Goal: Information Seeking & Learning: Check status

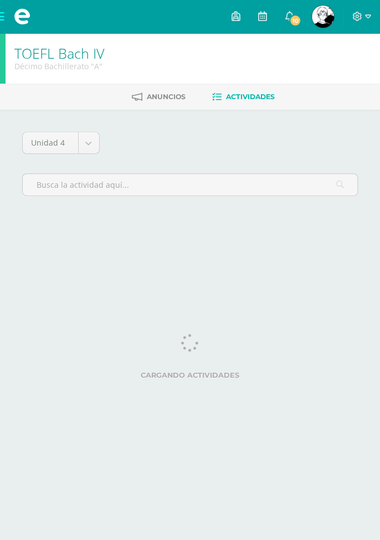
click at [303, 23] on link "10" at bounding box center [289, 16] width 27 height 33
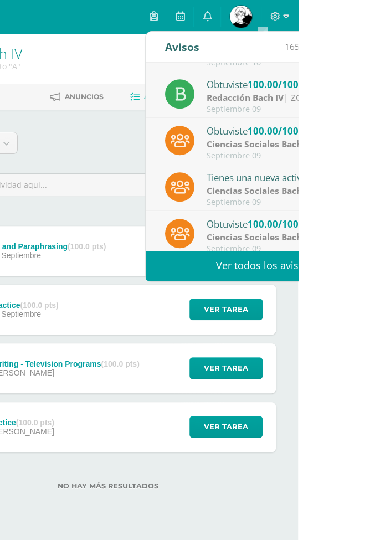
scroll to position [184, 0]
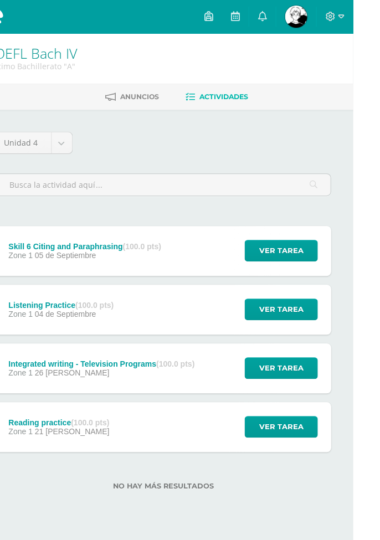
click at [379, 337] on div "Unidad 4 Unidad 1 Unidad 2 Unidad 3 Unidad 4 Skill 6 Citing and Paraphrasing (1…" at bounding box center [190, 318] width 380 height 416
click at [334, 18] on img at bounding box center [323, 17] width 22 height 22
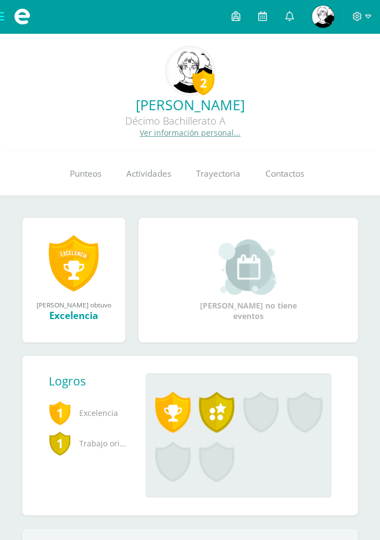
click at [83, 176] on span "Punteos" at bounding box center [86, 173] width 32 height 12
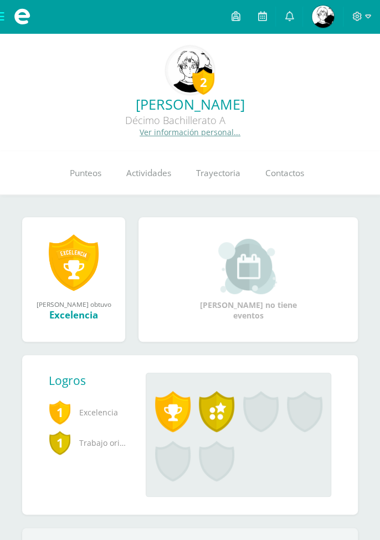
click at [86, 176] on span "Punteos" at bounding box center [86, 173] width 32 height 12
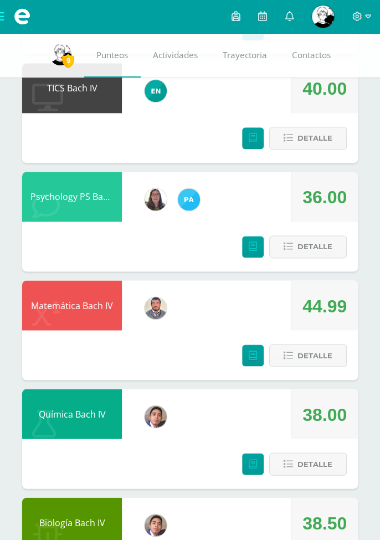
scroll to position [1523, 0]
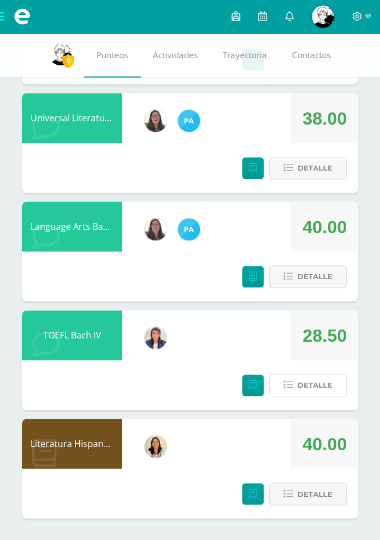
click at [323, 388] on span "Detalle" at bounding box center [315, 385] width 35 height 21
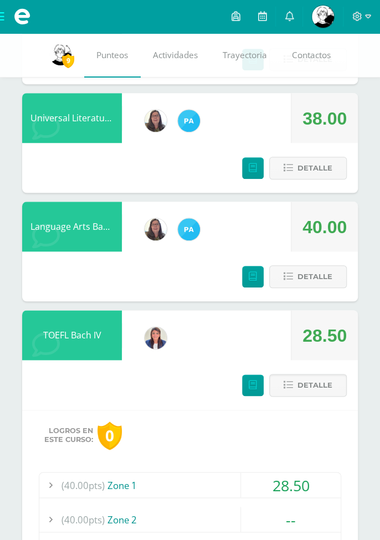
click at [304, 474] on div "28.50" at bounding box center [291, 485] width 100 height 25
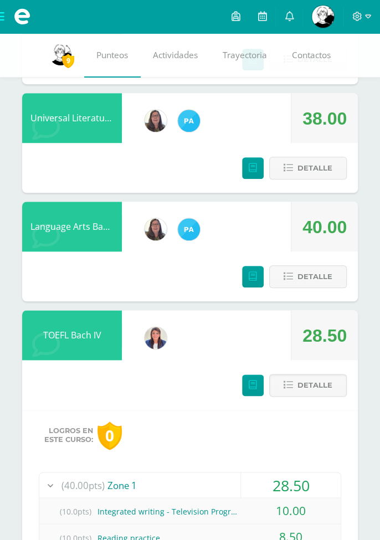
scroll to position [1525, 0]
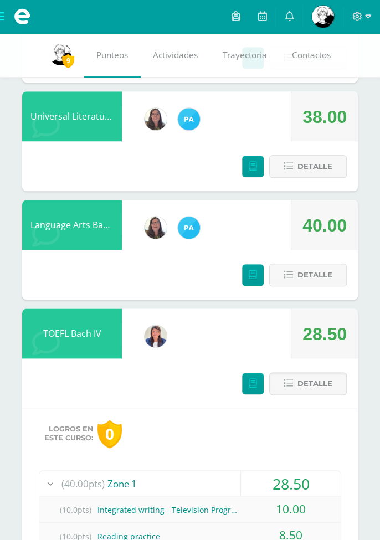
click at [6, 12] on span at bounding box center [22, 16] width 44 height 33
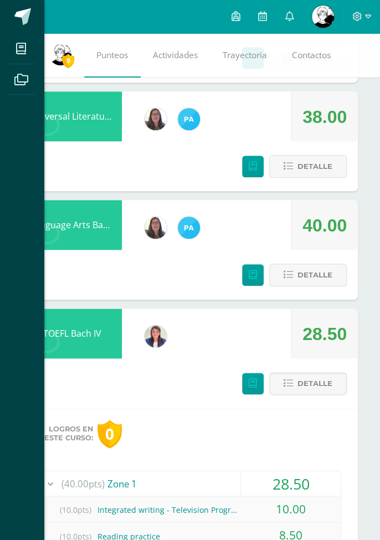
click at [22, 45] on icon at bounding box center [21, 48] width 10 height 11
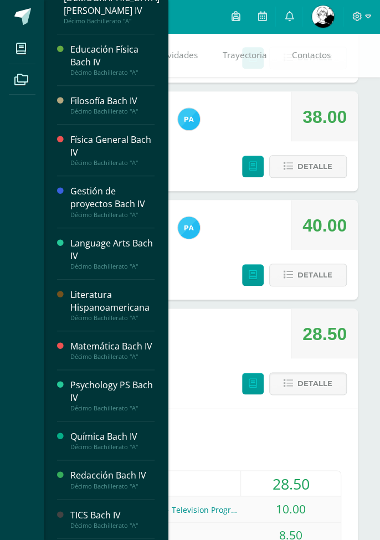
scroll to position [226, 0]
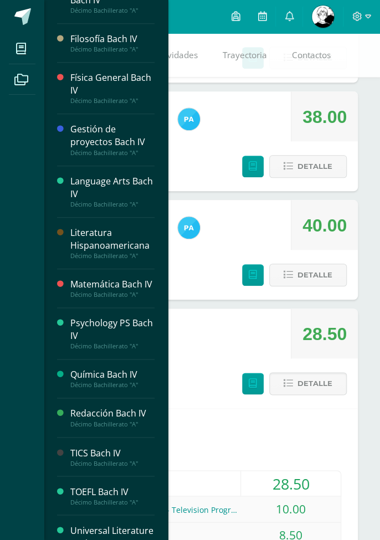
click at [74, 488] on div "TOEFL Bach IV" at bounding box center [112, 492] width 84 height 13
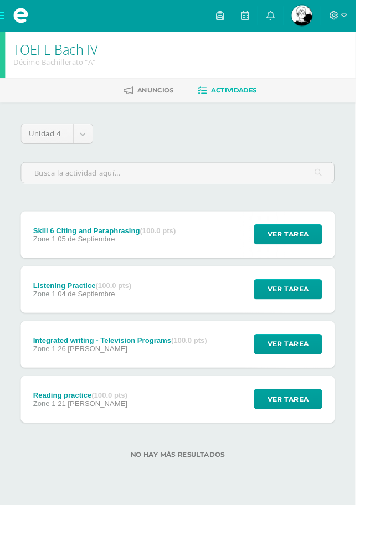
click at [85, 423] on div "Reading practice (100.0 pts)" at bounding box center [85, 423] width 101 height 9
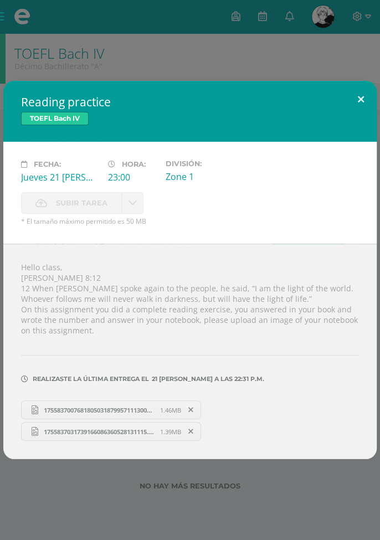
click at [359, 99] on button at bounding box center [361, 100] width 32 height 38
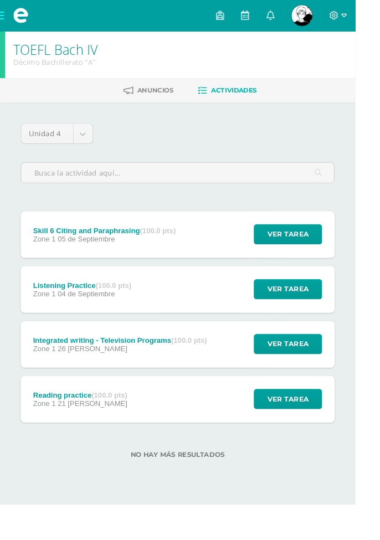
click at [40, 312] on span "Zone 1" at bounding box center [47, 314] width 24 height 9
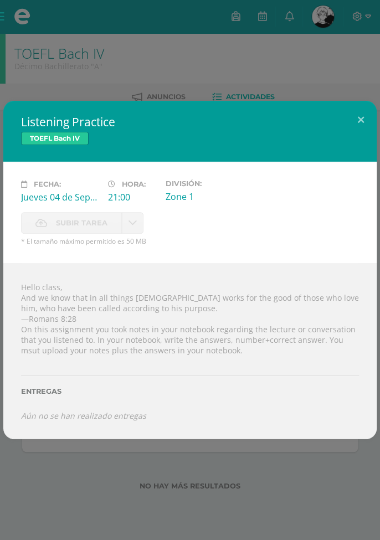
click at [357, 135] on div "TOEFL Bach IV" at bounding box center [190, 140] width 338 height 16
click at [360, 127] on button at bounding box center [361, 120] width 32 height 38
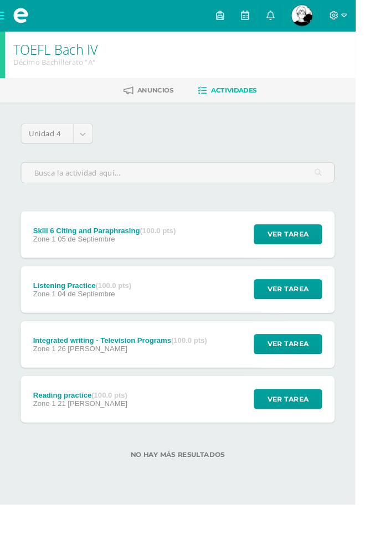
click at [3, 14] on span at bounding box center [22, 16] width 44 height 33
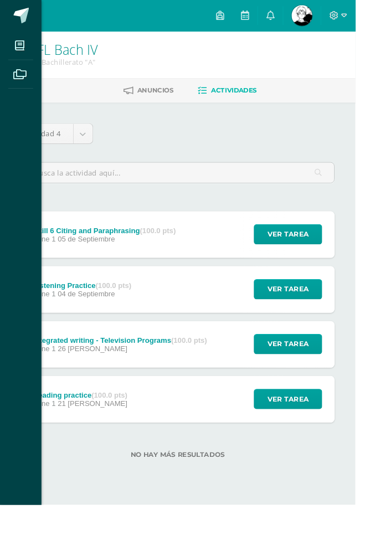
click at [24, 40] on span at bounding box center [21, 48] width 25 height 25
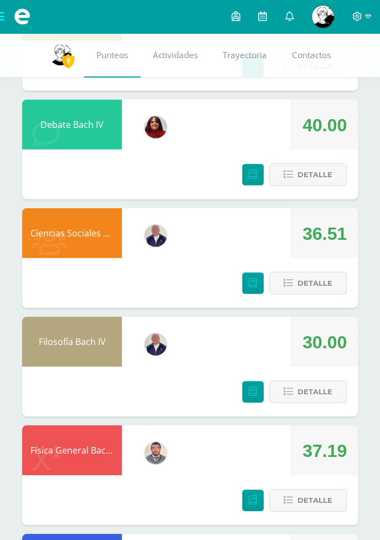
scroll to position [868, 0]
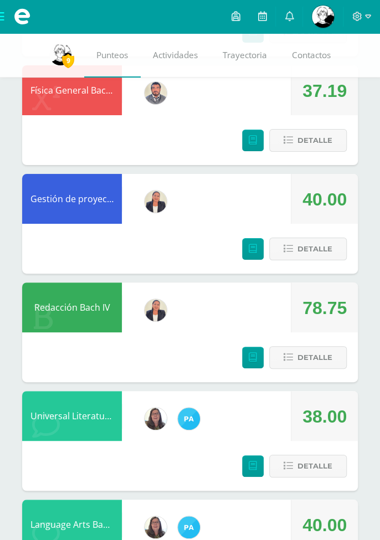
scroll to position [1224, 0]
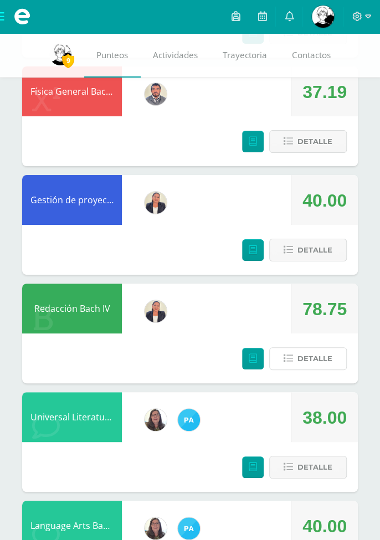
click at [312, 355] on span "Detalle" at bounding box center [315, 359] width 35 height 21
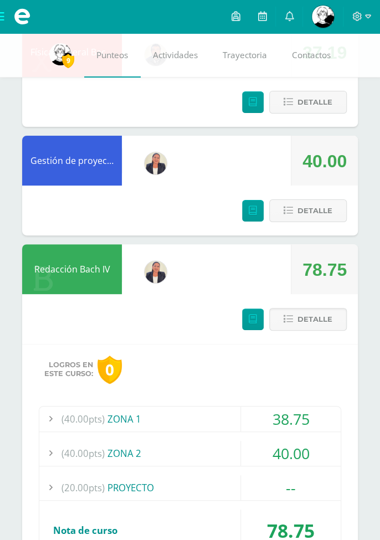
scroll to position [1266, 0]
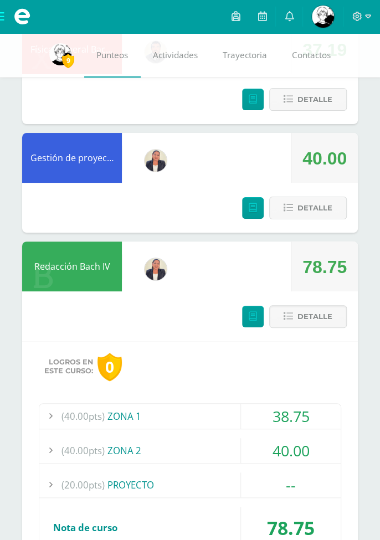
click at [262, 405] on div "38.75" at bounding box center [291, 416] width 100 height 25
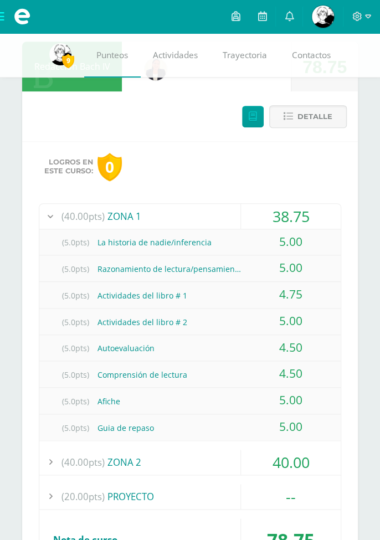
scroll to position [1466, 0]
click at [284, 451] on div "40.00" at bounding box center [291, 463] width 100 height 25
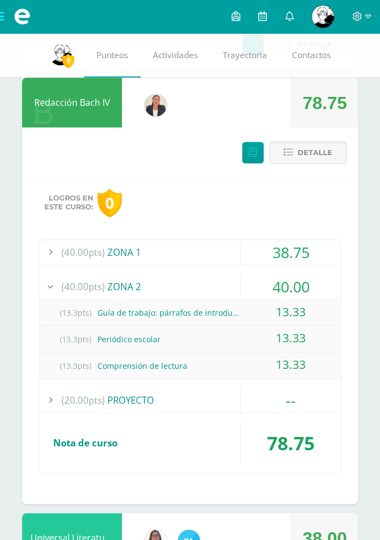
scroll to position [1430, 0]
click at [268, 240] on div "38.75" at bounding box center [291, 252] width 100 height 25
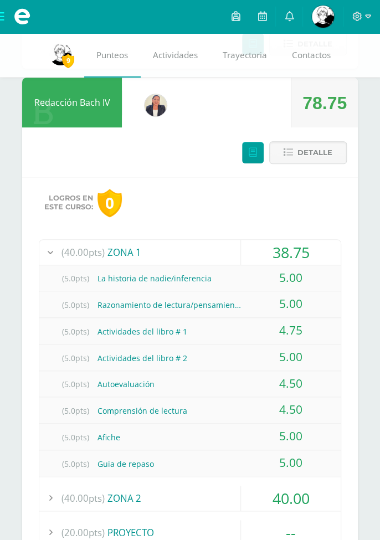
click at [302, 141] on button "Detalle" at bounding box center [308, 152] width 78 height 23
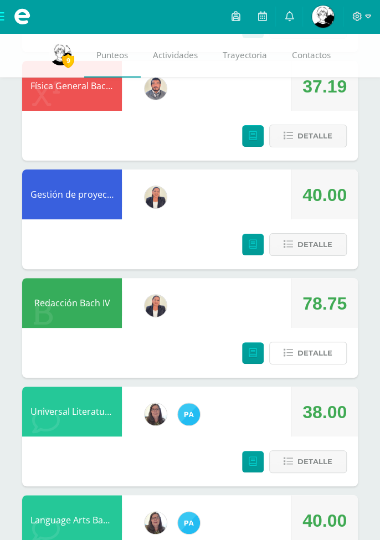
scroll to position [1185, 0]
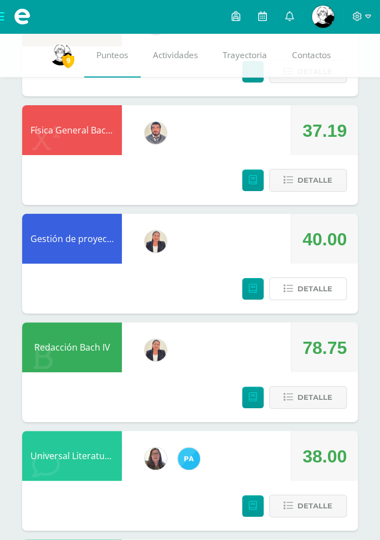
click at [306, 282] on span "Detalle" at bounding box center [315, 289] width 35 height 21
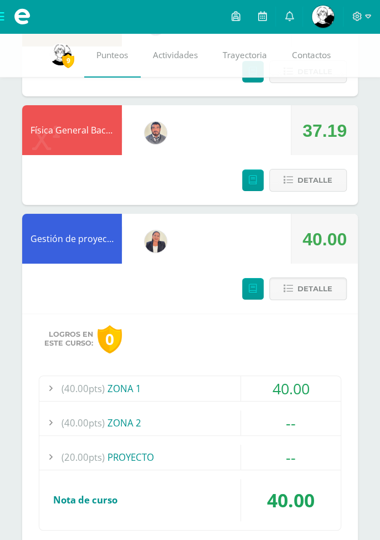
click at [312, 285] on span at bounding box center [309, 289] width 54 height 15
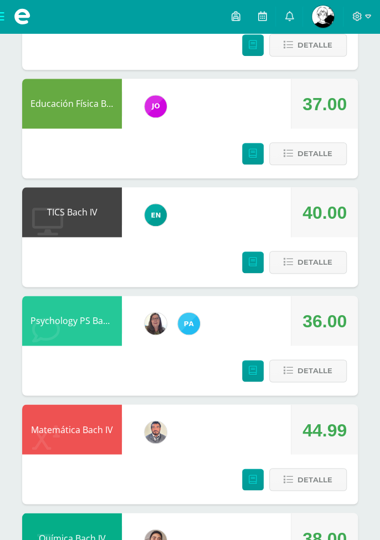
scroll to position [241, 0]
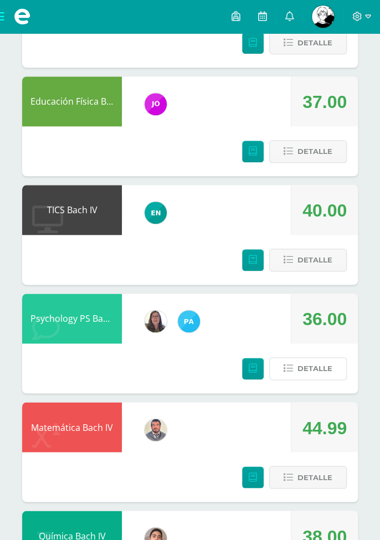
click at [318, 362] on span "Detalle" at bounding box center [315, 369] width 35 height 21
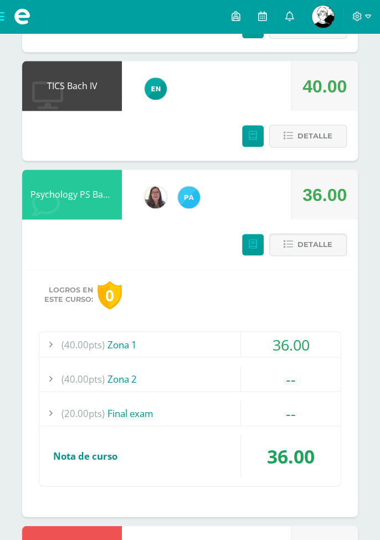
scroll to position [365, 0]
click at [295, 332] on div "36.00" at bounding box center [291, 344] width 100 height 25
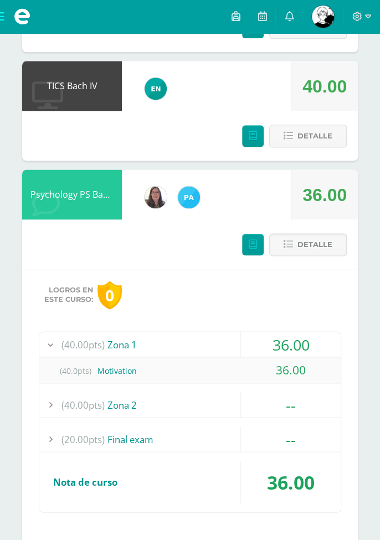
click at [289, 332] on div "36.00" at bounding box center [291, 344] width 100 height 25
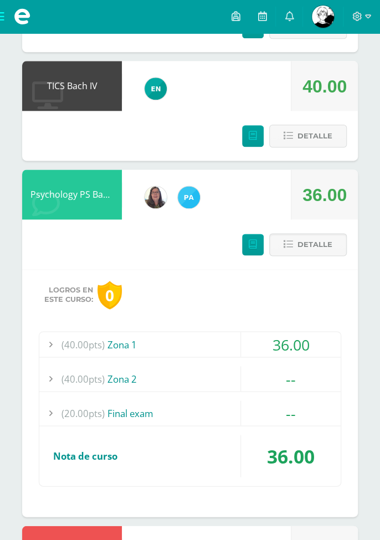
click at [292, 320] on div "Logros en este curso: 0 (40.00pts) Zona 1 36.00 (40.0pts) Motivation 36.00" at bounding box center [190, 393] width 336 height 248
click at [296, 332] on div "36.00" at bounding box center [291, 344] width 100 height 25
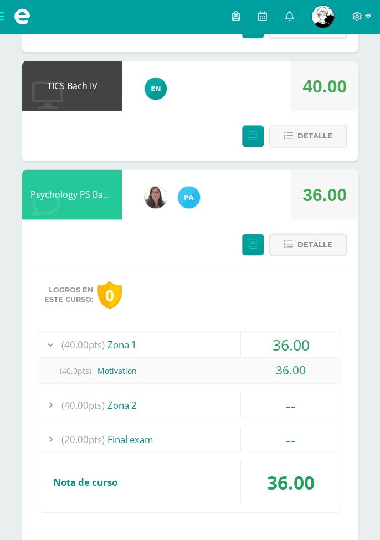
click at [292, 332] on div "36.00" at bounding box center [291, 344] width 100 height 25
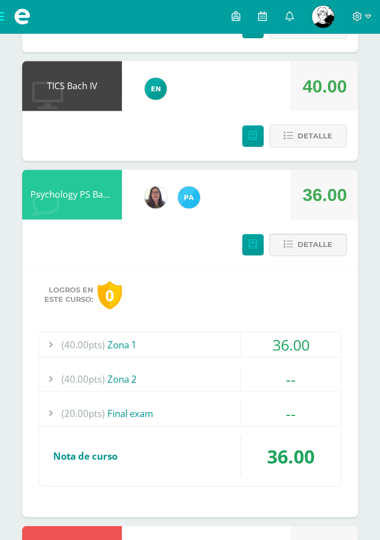
click at [300, 234] on span "Detalle" at bounding box center [315, 244] width 35 height 21
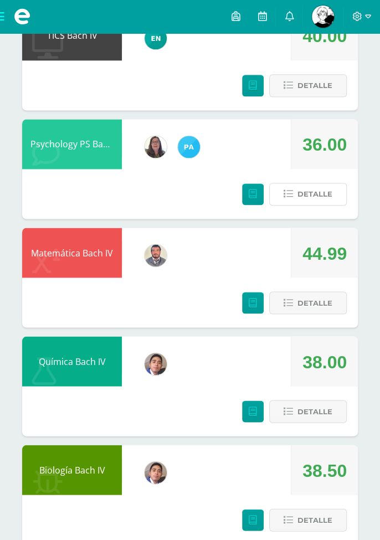
scroll to position [416, 0]
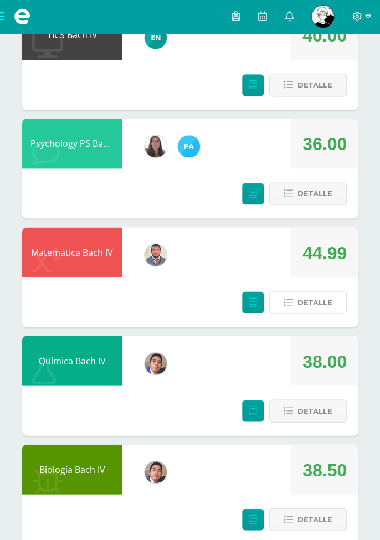
click at [284, 310] on button "Detalle" at bounding box center [308, 302] width 78 height 23
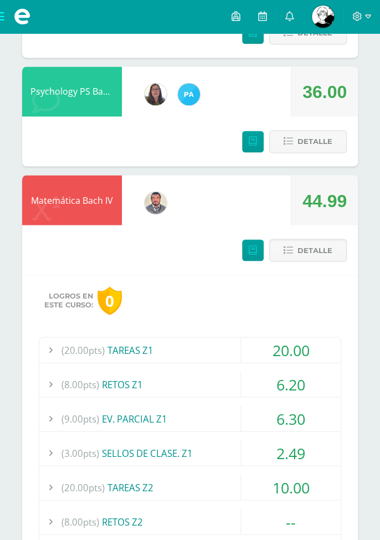
scroll to position [465, 0]
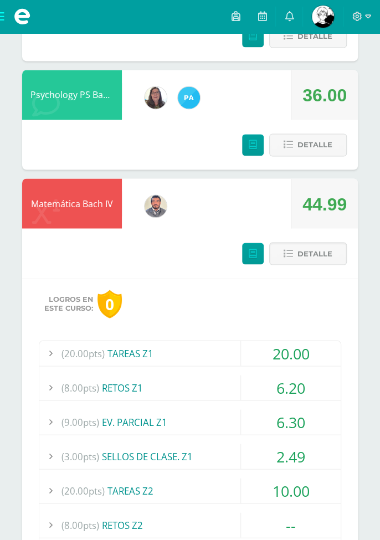
click at [287, 243] on button "Detalle" at bounding box center [308, 253] width 78 height 23
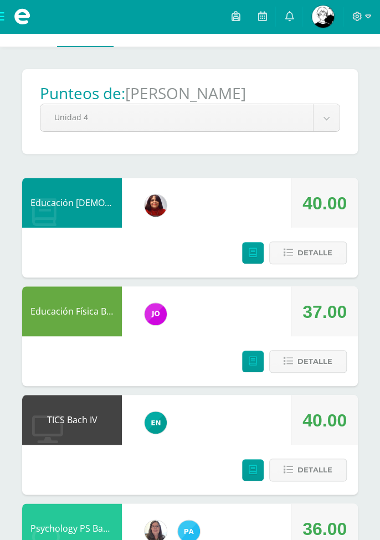
scroll to position [0, 0]
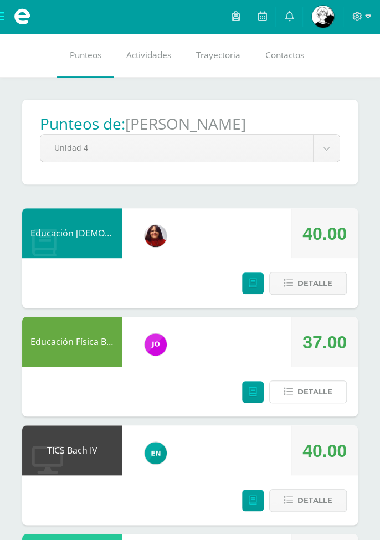
click at [309, 382] on span "Detalle" at bounding box center [315, 392] width 35 height 21
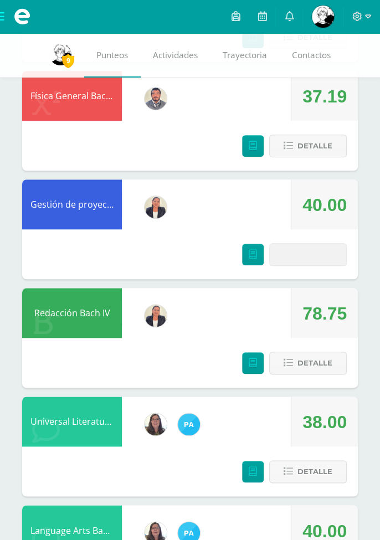
scroll to position [1472, 0]
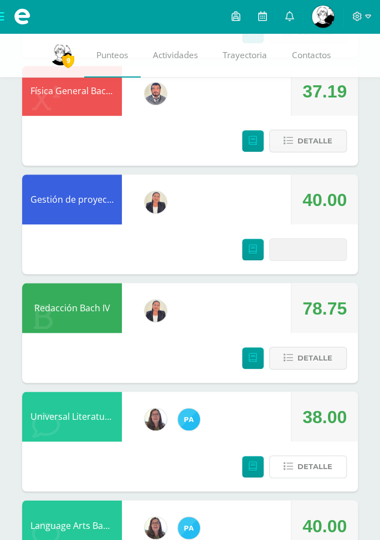
click at [298, 470] on span "Detalle" at bounding box center [315, 467] width 35 height 21
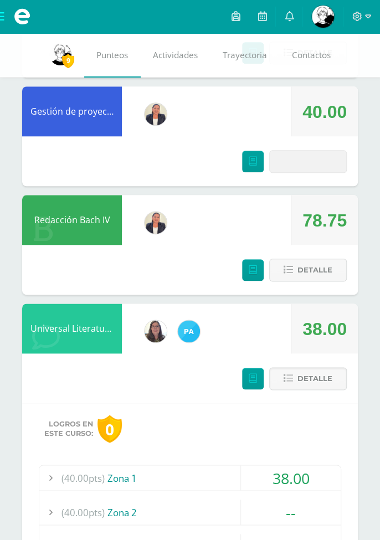
scroll to position [1566, 0]
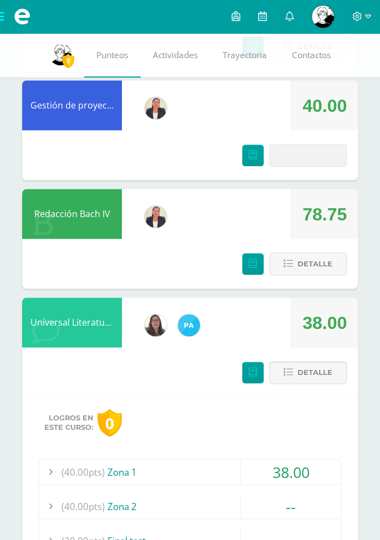
click at [299, 472] on div "38.00" at bounding box center [291, 472] width 100 height 25
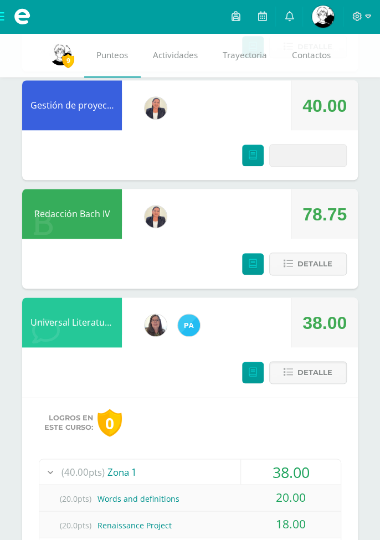
click at [297, 470] on div "38.00" at bounding box center [291, 472] width 100 height 25
click at [296, 466] on div "38.00" at bounding box center [291, 472] width 100 height 25
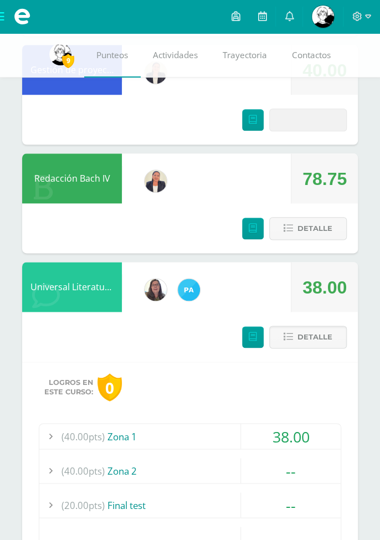
scroll to position [1609, 0]
